Goal: Task Accomplishment & Management: Manage account settings

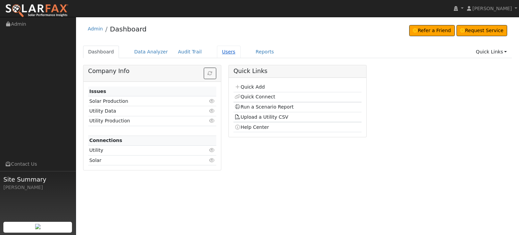
click at [219, 51] on link "Users" at bounding box center [229, 52] width 24 height 13
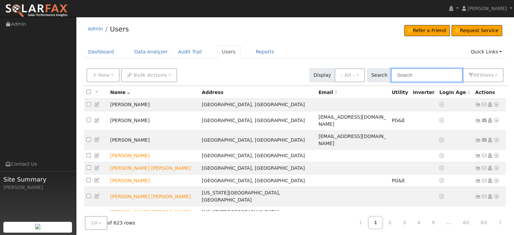
click at [420, 71] on input "text" at bounding box center [427, 75] width 72 height 14
paste input "Bob Hoffman"
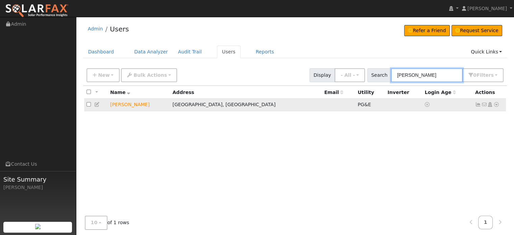
type input "Bob Hoffman"
click at [498, 104] on icon at bounding box center [496, 104] width 6 height 5
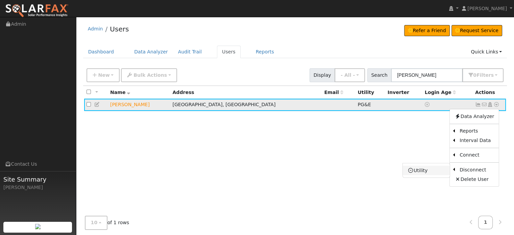
click at [421, 170] on link "Utility" at bounding box center [426, 170] width 47 height 9
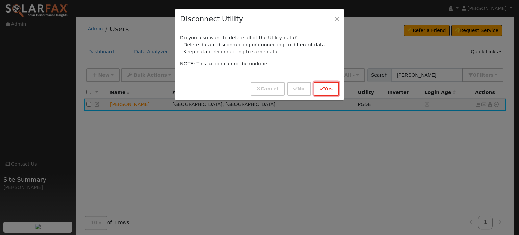
click at [327, 90] on button "Yes" at bounding box center [326, 89] width 25 height 14
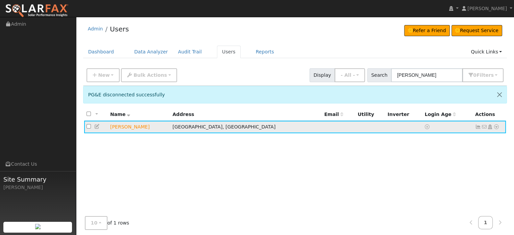
click at [495, 127] on icon at bounding box center [496, 126] width 6 height 5
